Goal: Task Accomplishment & Management: Use online tool/utility

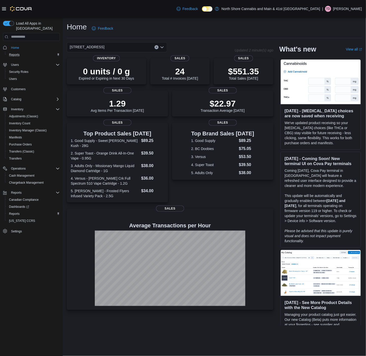
click at [22, 52] on div "Reports" at bounding box center [33, 55] width 53 height 6
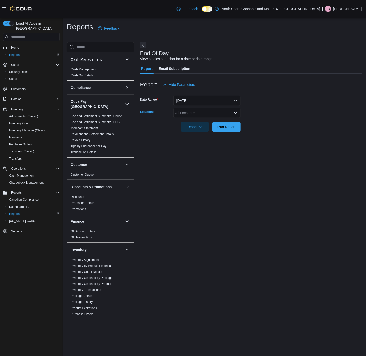
click at [203, 111] on div "All Locations" at bounding box center [207, 113] width 67 height 10
drag, startPoint x: 198, startPoint y: 133, endPoint x: 203, endPoint y: 135, distance: 4.8
click at [198, 134] on span "[STREET_ADDRESS]" at bounding box center [201, 135] width 35 height 5
click at [265, 127] on form "Date Range [DATE] Locations [STREET_ADDRESS] Export Run Report" at bounding box center [251, 111] width 222 height 42
click at [235, 128] on span "Run Report" at bounding box center [227, 126] width 18 height 5
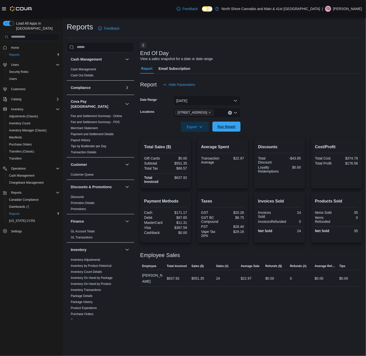
click at [227, 128] on span "Run Report" at bounding box center [227, 126] width 18 height 5
